Goal: Task Accomplishment & Management: Complete application form

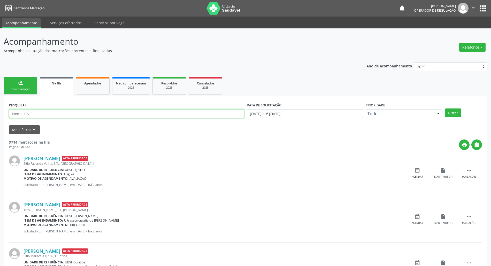
click at [27, 117] on input "text" at bounding box center [126, 113] width 235 height 9
paste input "702 6097 2090 8349"
click at [445, 109] on button "Filtrar" at bounding box center [453, 113] width 16 height 9
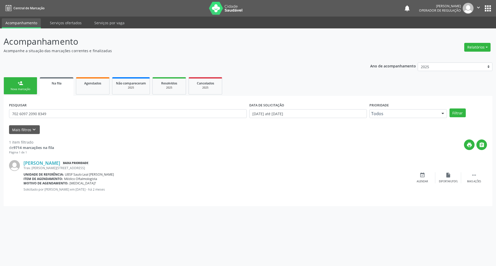
click at [86, 180] on span "Médico Oftalmologista" at bounding box center [80, 179] width 33 height 4
click at [100, 182] on div "Motivo de agendamento: GLAUCOMA?" at bounding box center [217, 183] width 386 height 4
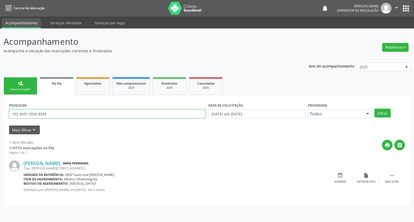
click at [43, 110] on input "702 6097 2090 8349" at bounding box center [107, 113] width 196 height 9
click at [374, 109] on button "Filtrar" at bounding box center [382, 113] width 16 height 9
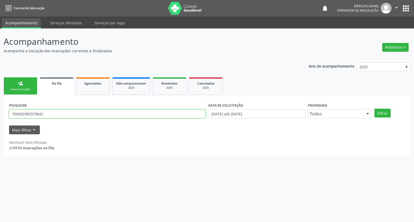
click at [43, 110] on input "700402983379842" at bounding box center [107, 113] width 196 height 9
click at [374, 109] on button "Filtrar" at bounding box center [382, 113] width 16 height 9
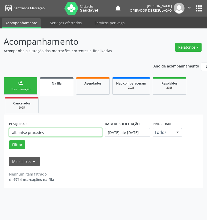
click at [47, 132] on input "albanise praxedes" at bounding box center [55, 132] width 93 height 9
type input "7000039332532400"
click at [9, 140] on button "Filtrar" at bounding box center [17, 144] width 16 height 9
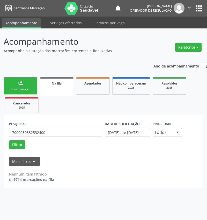
drag, startPoint x: 39, startPoint y: 138, endPoint x: 38, endPoint y: 129, distance: 8.4
click at [39, 137] on div "PESQUISAR 7000039332532400" at bounding box center [56, 130] width 96 height 20
click at [38, 129] on input "7000039332532400" at bounding box center [55, 132] width 93 height 9
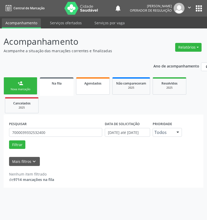
click at [97, 87] on link "Agendados" at bounding box center [93, 85] width 34 height 17
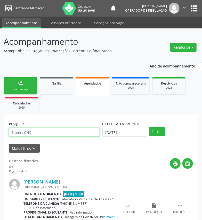
click at [49, 128] on input "text" at bounding box center [54, 132] width 91 height 9
paste input "7000039332532400"
type input "7000039332532400"
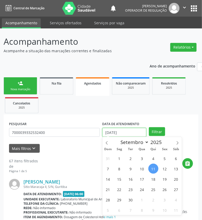
drag, startPoint x: 115, startPoint y: 131, endPoint x: 114, endPoint y: 135, distance: 4.4
click at [114, 131] on input "[DATE]" at bounding box center [125, 132] width 44 height 9
drag, startPoint x: 118, startPoint y: 161, endPoint x: 162, endPoint y: 146, distance: 46.3
click at [118, 161] on span "1" at bounding box center [119, 158] width 10 height 10
type input "01/09/2025"
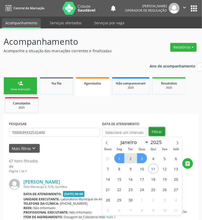
click at [157, 133] on button "Filtrar" at bounding box center [157, 131] width 16 height 9
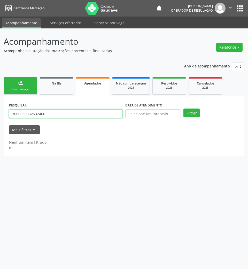
click at [34, 115] on input "7000039332532400" at bounding box center [66, 113] width 114 height 9
click at [25, 87] on div "Nova marcação" at bounding box center [20, 89] width 26 height 4
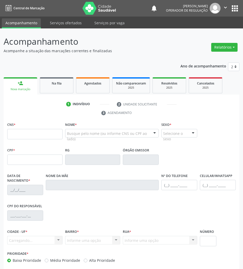
click at [35, 140] on fieldset "CNS *" at bounding box center [34, 132] width 55 height 22
click at [33, 132] on input "text" at bounding box center [34, 134] width 55 height 10
paste input "700 0039 3325 3240"
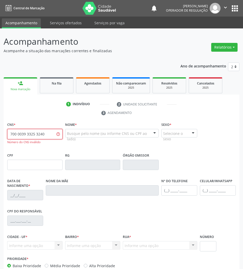
click at [41, 136] on input "700 0039 3325 3240" at bounding box center [34, 134] width 55 height 10
click at [30, 137] on input "700 0039 3325 3240" at bounding box center [34, 134] width 55 height 10
click at [14, 135] on input "700 0039 3253 240" at bounding box center [34, 134] width 55 height 10
click at [46, 136] on input "700 0003 9325 3240" at bounding box center [34, 134] width 55 height 10
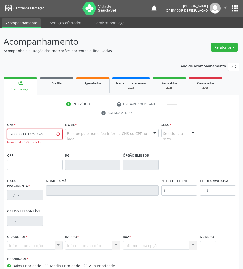
click at [46, 136] on input "700 0003 9325 3240" at bounding box center [34, 134] width 55 height 10
type input "700 0039 3253 2400"
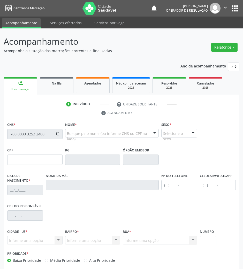
type input "059.671.824-11"
type input "22/08/1976"
type input "Josefa Prachedes do Nascimento"
type input "(83) 99145-4124"
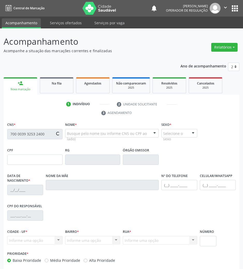
type input "009.995.887-29"
type input "1259"
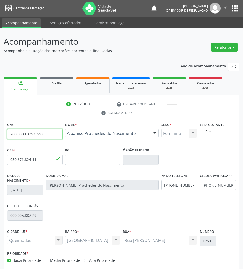
click at [46, 131] on input "700 0039 3253 2400" at bounding box center [34, 134] width 55 height 10
click at [45, 134] on input "700 0039 3253 2400" at bounding box center [34, 134] width 55 height 10
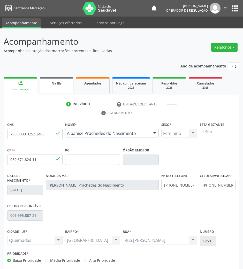
drag, startPoint x: 57, startPoint y: 84, endPoint x: 53, endPoint y: 87, distance: 5.6
click at [58, 84] on span "Na fila" at bounding box center [57, 83] width 10 height 4
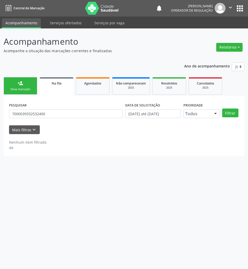
click at [48, 109] on div "PESQUISAR 7000039332532400" at bounding box center [66, 111] width 116 height 20
click at [48, 109] on input "7000039332532400" at bounding box center [66, 113] width 114 height 9
click at [48, 111] on input "7000039332532400" at bounding box center [66, 113] width 114 height 9
paste input "700 0039 3253 2400"
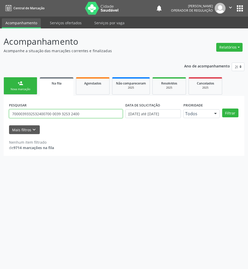
click at [48, 112] on input "7000039332532400700 0039 3253 2400" at bounding box center [66, 113] width 114 height 9
drag, startPoint x: 46, startPoint y: 113, endPoint x: 2, endPoint y: 113, distance: 43.9
click at [0, 114] on div "Acompanhamento Acompanhe a situação das marcações correntes e finalizadas Relat…" at bounding box center [124, 148] width 248 height 241
type input "700 0039 3253 2400"
click at [222, 109] on button "Filtrar" at bounding box center [230, 113] width 16 height 9
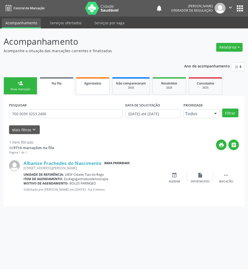
click at [89, 85] on div "Agendados" at bounding box center [93, 82] width 26 height 5
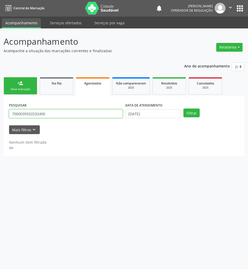
click at [48, 113] on input "7000039332532400" at bounding box center [66, 113] width 114 height 9
paste input "0039 3253"
type input "700 0039 3253 2400"
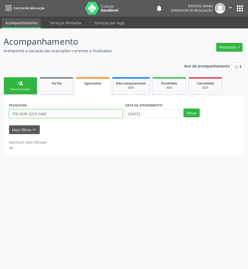
click at [184, 109] on button "Filtrar" at bounding box center [192, 113] width 16 height 9
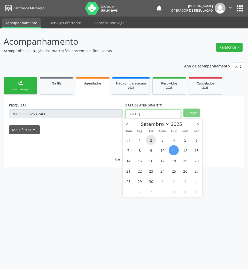
drag, startPoint x: 173, startPoint y: 115, endPoint x: 149, endPoint y: 144, distance: 37.8
click at [173, 115] on input "[DATE]" at bounding box center [153, 113] width 56 height 9
drag, startPoint x: 146, startPoint y: 152, endPoint x: 169, endPoint y: 126, distance: 34.6
click at [146, 152] on div "31 1 2 3 4 5 6 7 8 9 10 11 12 13 14 15 16 17 18 19 20 21 22 23 24 25 26 27 28 2…" at bounding box center [163, 166] width 80 height 62
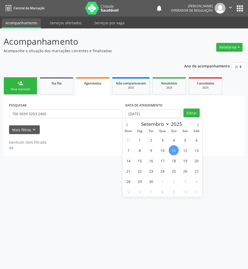
click at [169, 155] on div "31 1 2 3 4 5 6 7 8 9 10 11 12 13 14 15 16 17 18 19 20 21 22 23 24 25 26 27 28 2…" at bounding box center [163, 166] width 80 height 62
click at [165, 159] on span "17" at bounding box center [162, 161] width 10 height 10
type input "17/09/2025"
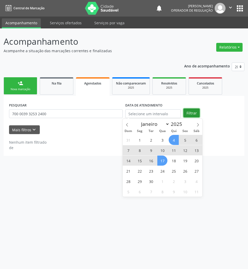
click at [194, 116] on button "Filtrar" at bounding box center [192, 113] width 16 height 9
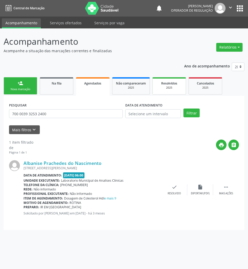
click at [175, 85] on div "Resolvidos" at bounding box center [169, 82] width 26 height 5
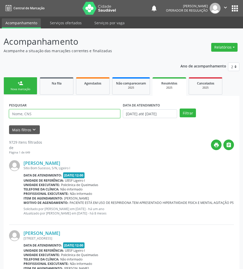
click at [74, 116] on input "text" at bounding box center [64, 113] width 111 height 9
paste input "700 0039 3253 2400"
click at [180, 109] on button "Filtrar" at bounding box center [188, 113] width 16 height 9
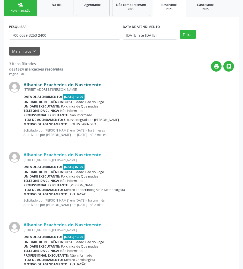
scroll to position [105, 0]
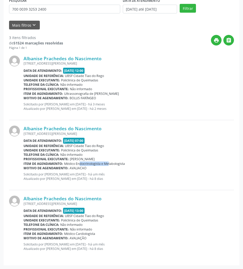
drag, startPoint x: 75, startPoint y: 162, endPoint x: 102, endPoint y: 163, distance: 27.4
click at [102, 163] on span "Médico Endocrinologista e Metabologista" at bounding box center [94, 164] width 61 height 4
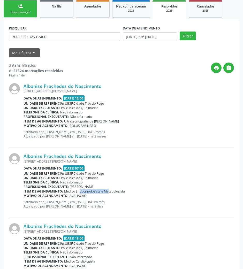
scroll to position [0, 0]
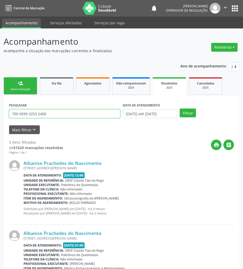
click at [52, 111] on input "700 0039 3253 2400" at bounding box center [64, 113] width 111 height 9
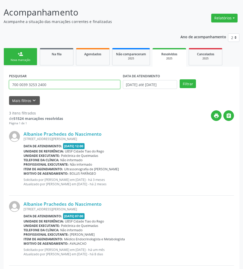
scroll to position [69, 0]
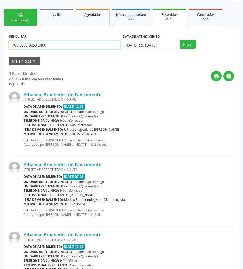
click at [43, 45] on input "700 0039 3253 2400" at bounding box center [64, 45] width 111 height 9
click at [43, 46] on input "700 0039 3253 2400" at bounding box center [64, 45] width 111 height 9
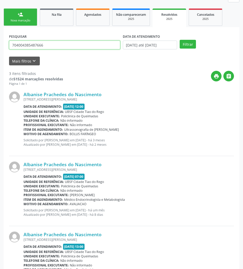
type input "704004385487666"
click at [180, 40] on button "Filtrar" at bounding box center [188, 44] width 16 height 9
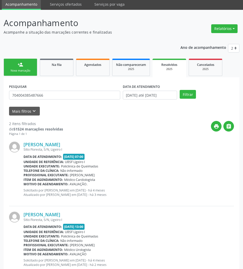
scroll to position [35, 0]
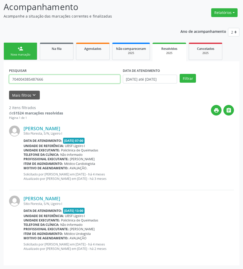
click at [55, 82] on input "704004385487666" at bounding box center [64, 79] width 111 height 9
click at [60, 48] on span "Na fila" at bounding box center [57, 49] width 10 height 4
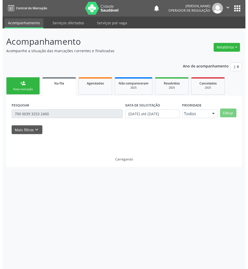
scroll to position [0, 0]
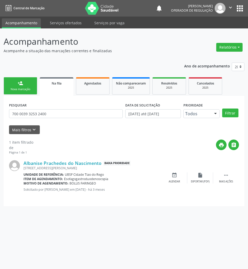
click at [54, 118] on div "PESQUISAR 700 0039 3253 2400" at bounding box center [66, 111] width 116 height 20
drag, startPoint x: 54, startPoint y: 118, endPoint x: 52, endPoint y: 115, distance: 4.4
click at [53, 116] on div "PESQUISAR 700 0039 3253 2400" at bounding box center [66, 111] width 116 height 20
click at [52, 115] on input "700 0039 3253 2400" at bounding box center [66, 113] width 114 height 9
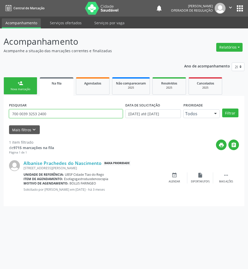
click at [51, 115] on input "700 0039 3253 2400" at bounding box center [66, 113] width 114 height 9
paste input "4004385487666"
type input "704004385487666"
click at [222, 109] on button "Filtrar" at bounding box center [230, 113] width 16 height 9
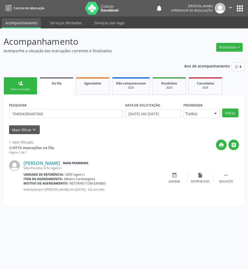
click at [177, 232] on div "Acompanhamento Acompanhe a situação das marcações correntes e finalizadas Relat…" at bounding box center [124, 148] width 248 height 241
click at [59, 110] on input "704004385487666" at bounding box center [66, 113] width 114 height 9
type input "700706980826970"
click at [222, 109] on button "Filtrar" at bounding box center [230, 113] width 16 height 9
click at [172, 179] on div "event_available Agendar" at bounding box center [175, 177] width 26 height 11
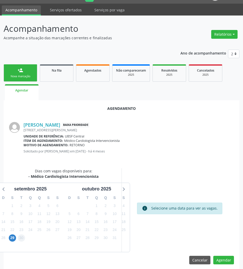
scroll to position [18, 0]
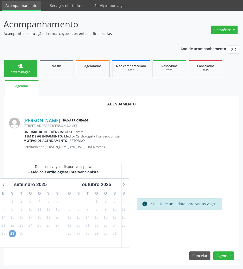
click at [15, 232] on span "29" at bounding box center [12, 233] width 7 height 7
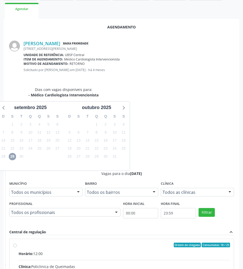
scroll to position [95, 0]
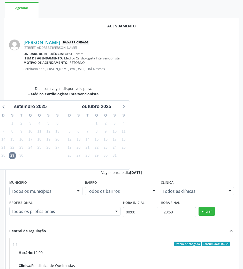
click at [28, 269] on span "Rede:" at bounding box center [24, 271] width 10 height 5
click at [17, 242] on input "Ordem de chegada Consumidos: 18 / 25 Horário: 12:00 Clínica: Policlinica de Que…" at bounding box center [15, 244] width 4 height 5
radio input "true"
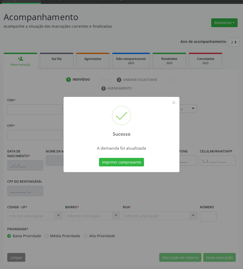
scroll to position [25, 0]
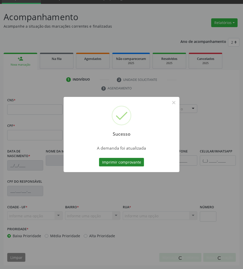
click at [114, 161] on button "Imprimir comprovante" at bounding box center [121, 162] width 45 height 9
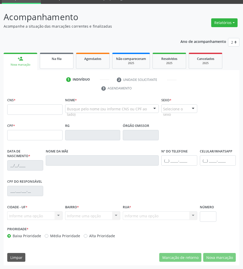
click at [63, 63] on link "Na fila" at bounding box center [57, 61] width 34 height 16
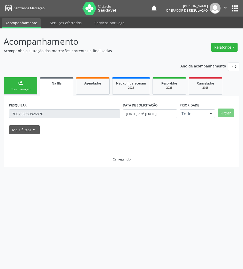
scroll to position [0, 0]
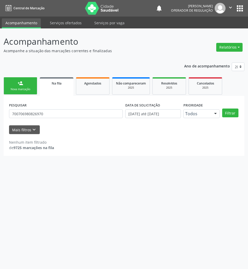
click at [52, 118] on div "PESQUISAR 700706980826970" at bounding box center [66, 111] width 116 height 20
click at [52, 117] on input "700706980826970" at bounding box center [66, 113] width 114 height 9
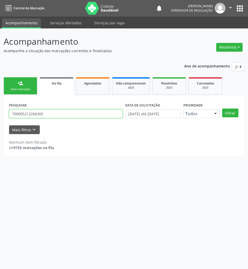
type input "700005212266305"
click at [222, 109] on button "Filtrar" at bounding box center [230, 113] width 16 height 9
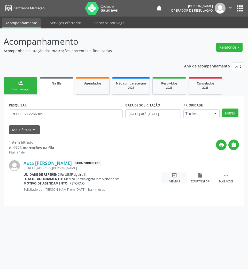
click at [177, 177] on div "event_available Agendar" at bounding box center [175, 177] width 26 height 11
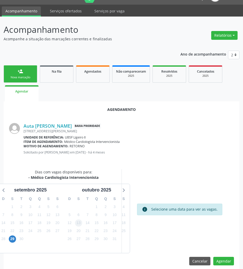
scroll to position [18, 0]
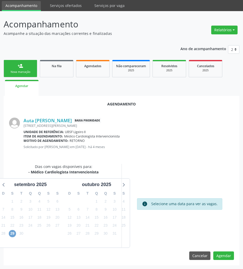
click at [14, 231] on span "29" at bounding box center [12, 233] width 7 height 7
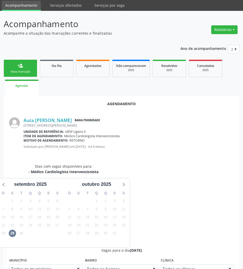
radio input "true"
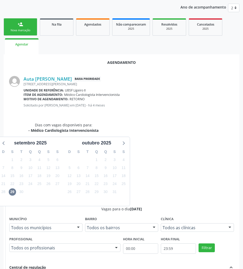
scroll to position [104, 0]
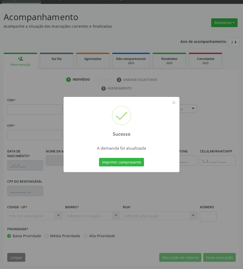
scroll to position [25, 0]
click at [109, 165] on button "Imprimir comprovante" at bounding box center [121, 162] width 45 height 9
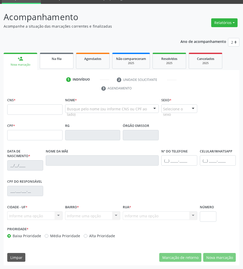
click at [60, 61] on link "Na fila" at bounding box center [57, 61] width 34 height 16
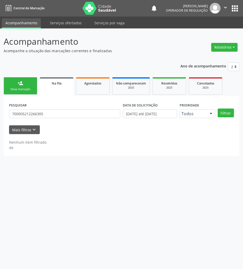
scroll to position [0, 0]
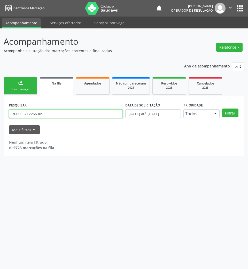
click at [43, 115] on input "700005212266305" at bounding box center [66, 113] width 114 height 9
type input "705202401086971"
click at [222, 109] on button "Filtrar" at bounding box center [230, 113] width 16 height 9
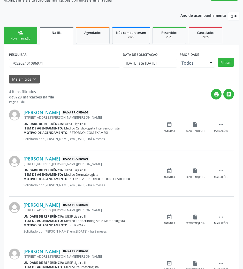
scroll to position [80, 0]
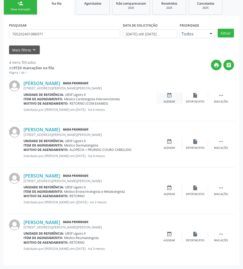
click at [172, 100] on div "Agendar" at bounding box center [169, 102] width 11 height 4
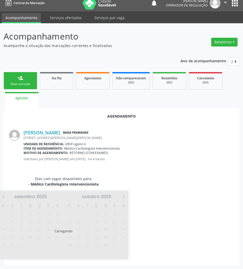
scroll to position [18, 0]
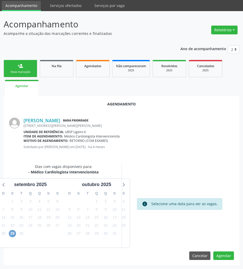
click at [14, 231] on span "29" at bounding box center [12, 233] width 7 height 7
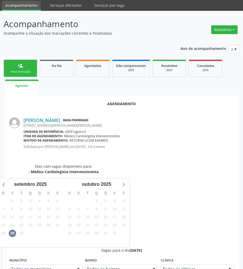
radio input "true"
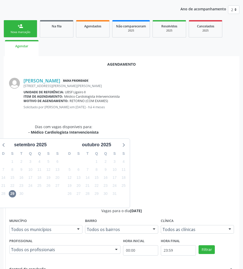
scroll to position [104, 0]
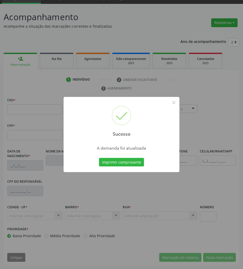
scroll to position [25, 0]
click at [106, 166] on button "Imprimir comprovante" at bounding box center [121, 162] width 45 height 9
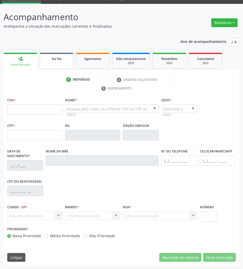
click at [61, 59] on span "Na fila" at bounding box center [57, 59] width 10 height 4
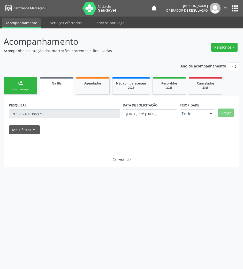
scroll to position [0, 0]
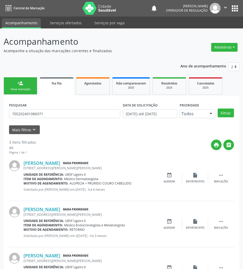
click at [40, 118] on div "PESQUISAR 705202401086971" at bounding box center [65, 111] width 114 height 20
click at [36, 116] on input "705202401086971" at bounding box center [64, 113] width 111 height 9
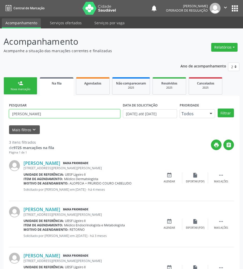
click at [218, 109] on button "Filtrar" at bounding box center [226, 113] width 16 height 9
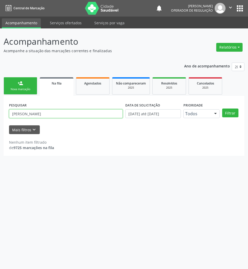
click at [35, 116] on input "[PERSON_NAME]" at bounding box center [66, 113] width 114 height 9
drag, startPoint x: 34, startPoint y: 116, endPoint x: 25, endPoint y: 115, distance: 9.4
click at [25, 115] on input "[PERSON_NAME]" at bounding box center [66, 113] width 114 height 9
type input "e704004385487666"
click at [222, 109] on button "Filtrar" at bounding box center [230, 113] width 16 height 9
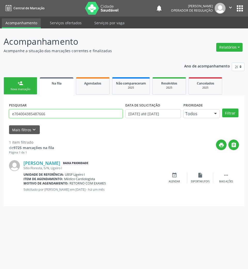
click at [49, 112] on input "e704004385487666" at bounding box center [66, 113] width 114 height 9
click at [102, 81] on div "Agendados" at bounding box center [93, 82] width 26 height 5
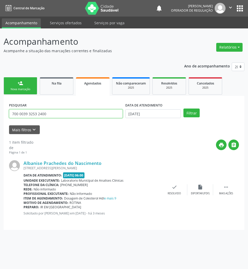
click at [69, 112] on input "700 0039 3253 2400" at bounding box center [66, 113] width 114 height 9
paste input "e704004385487666"
paste input "text"
type input "e704004385487666"
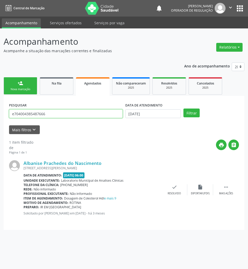
click at [184, 109] on button "Filtrar" at bounding box center [192, 113] width 16 height 9
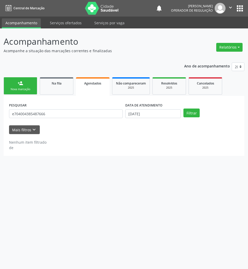
drag, startPoint x: 127, startPoint y: 109, endPoint x: 130, endPoint y: 120, distance: 11.8
click at [127, 110] on div "DATA DE ATENDIMENTO [DATE]" at bounding box center [153, 109] width 56 height 17
click at [131, 121] on div "DATA DE ATENDIMENTO [DATE]" at bounding box center [153, 111] width 58 height 20
drag, startPoint x: 132, startPoint y: 116, endPoint x: 129, endPoint y: 150, distance: 33.7
click at [131, 119] on body "Central de Marcação notifications [PERSON_NAME] Operador de regulação  Configu…" at bounding box center [124, 134] width 248 height 269
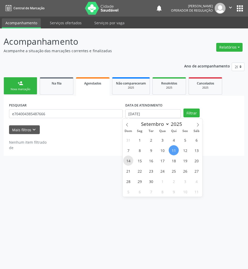
click at [131, 156] on span "14" at bounding box center [128, 161] width 10 height 10
type input "[DATE]"
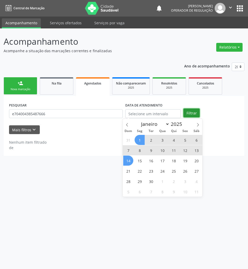
click at [194, 110] on button "Filtrar" at bounding box center [192, 113] width 16 height 9
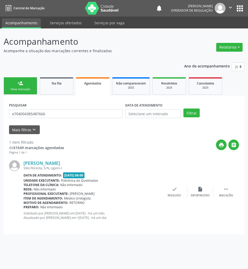
drag, startPoint x: 19, startPoint y: 101, endPoint x: 19, endPoint y: 95, distance: 5.4
click at [20, 100] on div "PESQUISAR e704004385487666 DATA DE ATENDIMENTO Filtrar UNIDADE DE REFERÊNCIA Se…" at bounding box center [124, 165] width 241 height 139
click at [19, 94] on link "person_add Nova marcação" at bounding box center [21, 85] width 34 height 17
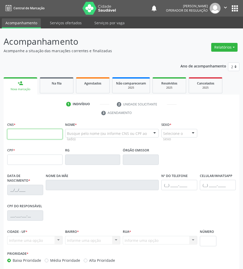
click at [53, 134] on input "text" at bounding box center [34, 134] width 55 height 10
type input "706 9071 9652 4034"
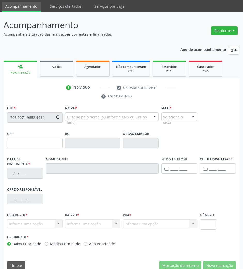
scroll to position [25, 0]
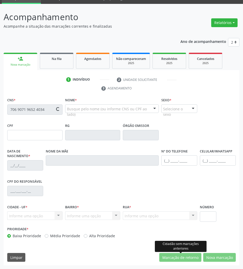
type input "112.456.554-00"
type input "28/11/1996"
type input "Creuza [PERSON_NAME]"
type input "[PHONE_NUMBER]"
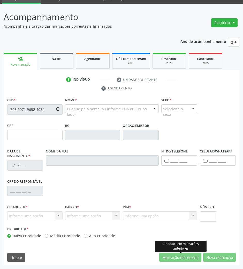
type input "087.435.144-80"
type input "11"
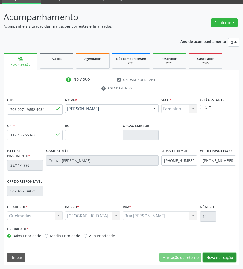
click at [226, 258] on button "Nova marcação" at bounding box center [219, 257] width 33 height 9
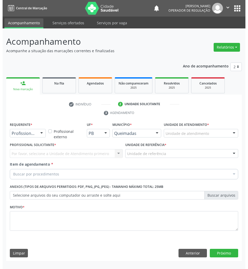
scroll to position [0, 0]
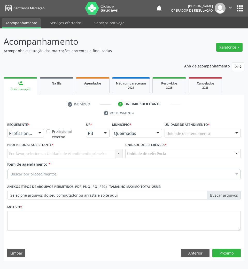
click at [31, 128] on div "Requerente * Profissional de Saúde Profissional de Saúde Paciente Nenhum result…" at bounding box center [25, 129] width 37 height 17
click at [32, 131] on div "Profissional de Saúde" at bounding box center [25, 133] width 37 height 9
click at [30, 155] on span "Paciente" at bounding box center [32, 153] width 50 height 10
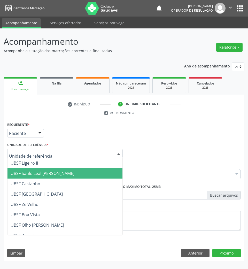
click at [42, 174] on span "UBSF Saulo Leal [PERSON_NAME]" at bounding box center [43, 174] width 64 height 6
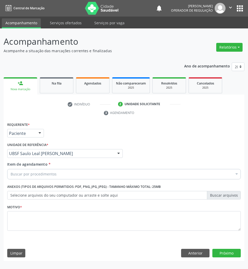
click at [75, 178] on div "Buscar por procedimentos" at bounding box center [124, 174] width 234 height 10
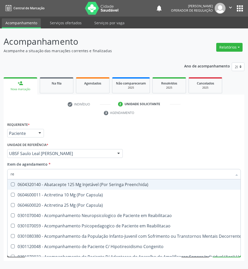
type input "REUMA"
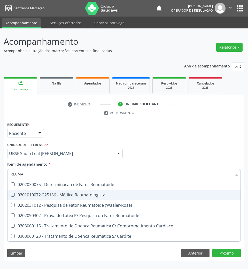
drag, startPoint x: 63, startPoint y: 188, endPoint x: 64, endPoint y: 198, distance: 9.6
click at [64, 198] on ul "Selecionar todos 0202030075 - Determinacao de Fator Reumatoide 0301010072-22513…" at bounding box center [123, 210] width 233 height 62
click at [64, 198] on span "0301010072-225136 - Médico Reumatologista" at bounding box center [123, 195] width 233 height 10
checkbox Reumatologista "true"
